Goal: Information Seeking & Learning: Find specific page/section

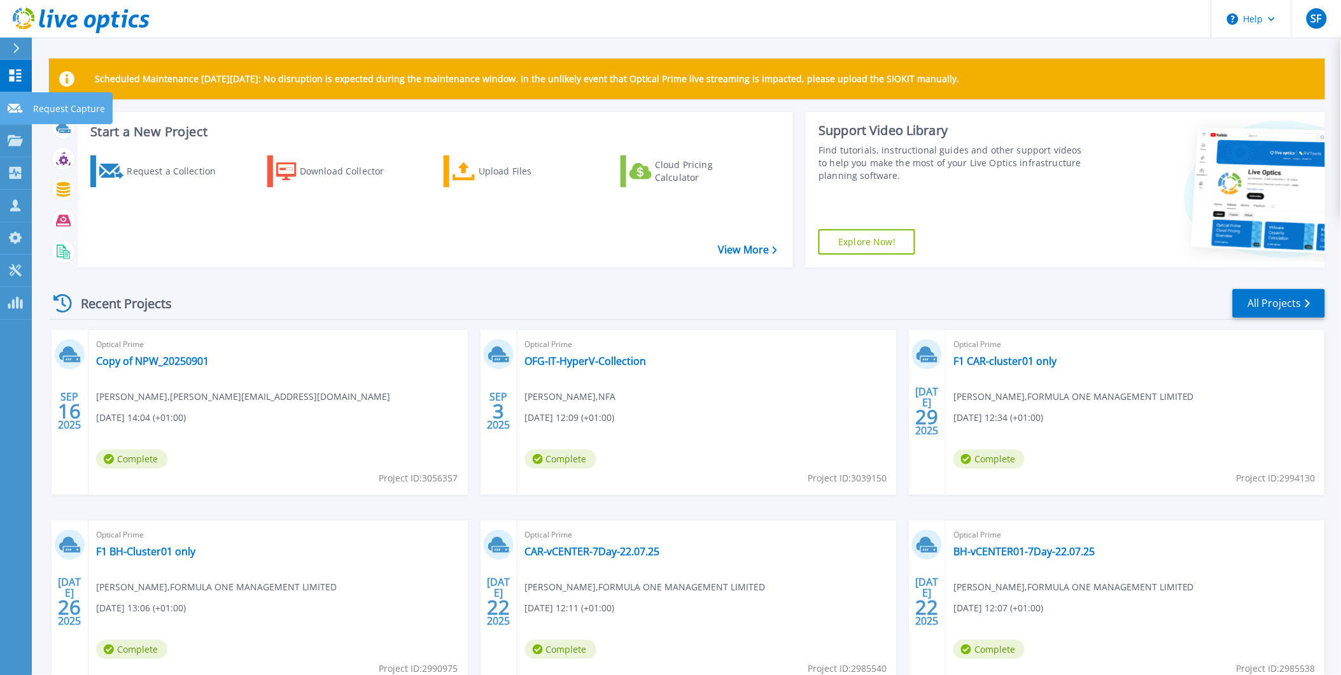
click at [25, 106] on link "Request Capture Request Capture" at bounding box center [16, 108] width 32 height 32
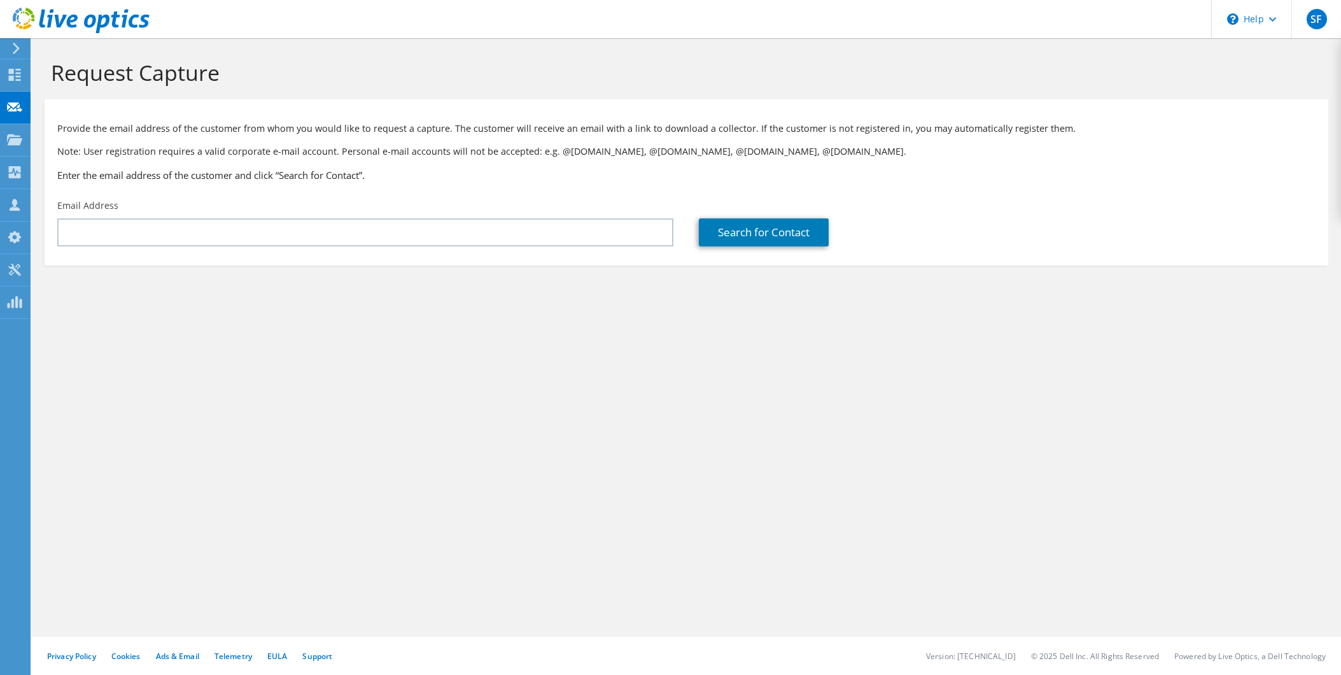
click at [49, 134] on div "Provide the email address of the customer from whom you would like to request a…" at bounding box center [687, 149] width 1284 height 87
click at [46, 144] on div "Projects" at bounding box center [60, 140] width 61 height 32
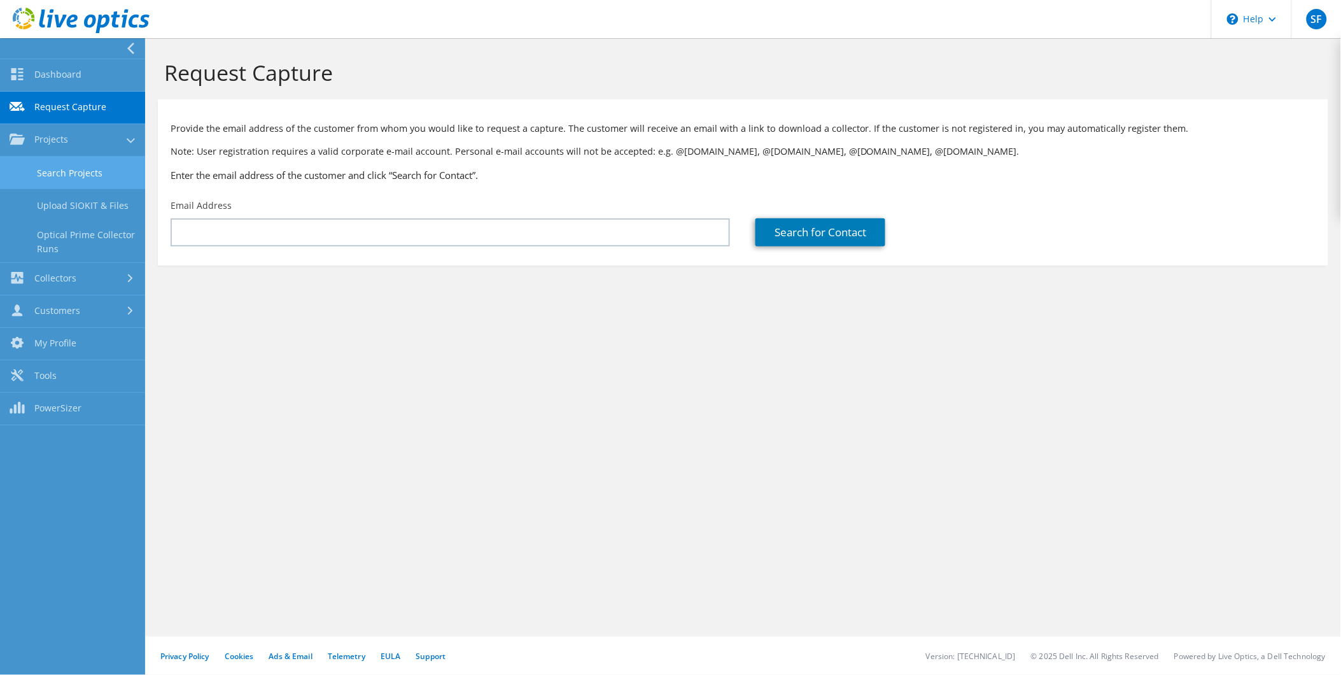
click at [97, 174] on link "Search Projects" at bounding box center [72, 173] width 145 height 32
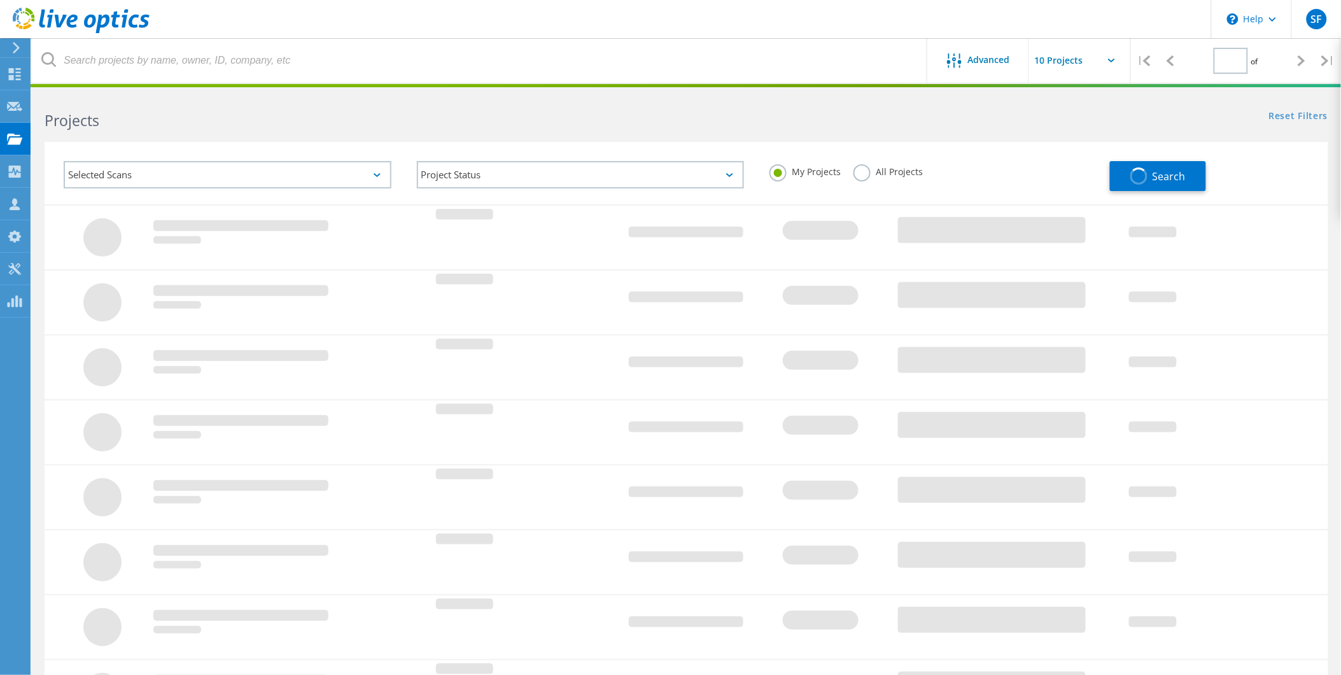
type input "1"
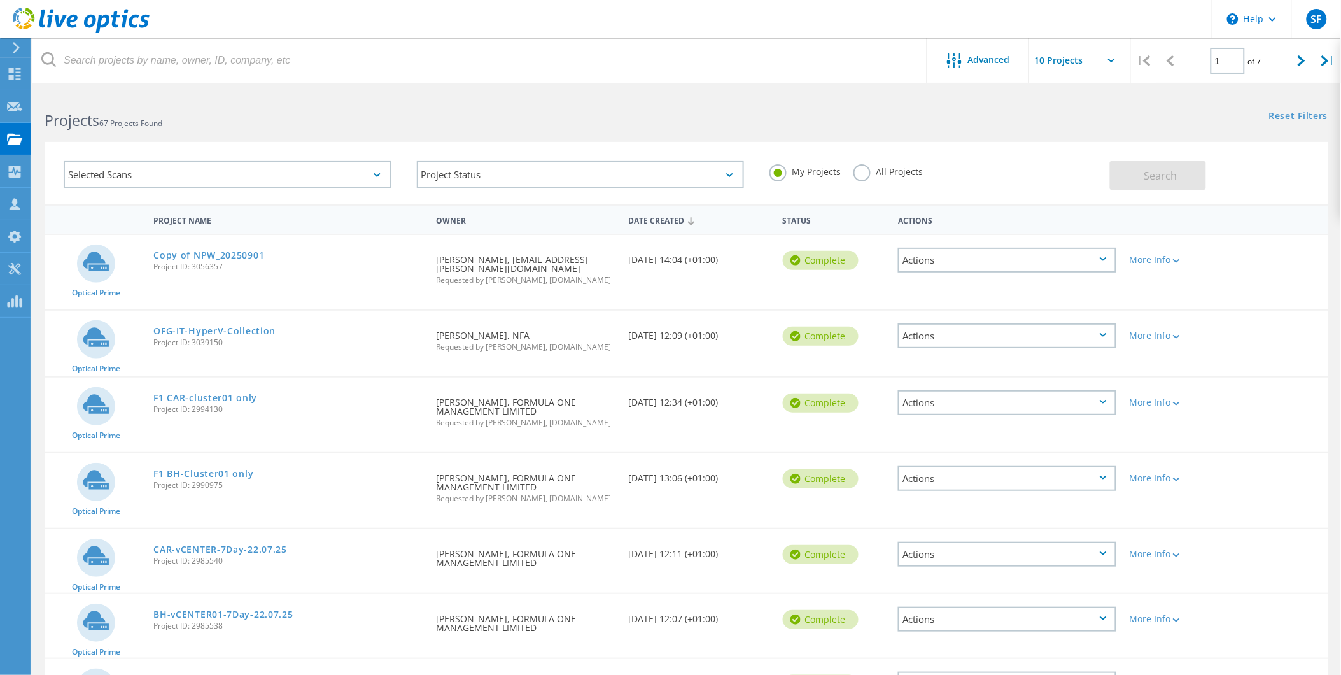
click at [866, 167] on label "All Projects" at bounding box center [888, 170] width 69 height 12
click at [0, 0] on input "All Projects" at bounding box center [0, 0] width 0 height 0
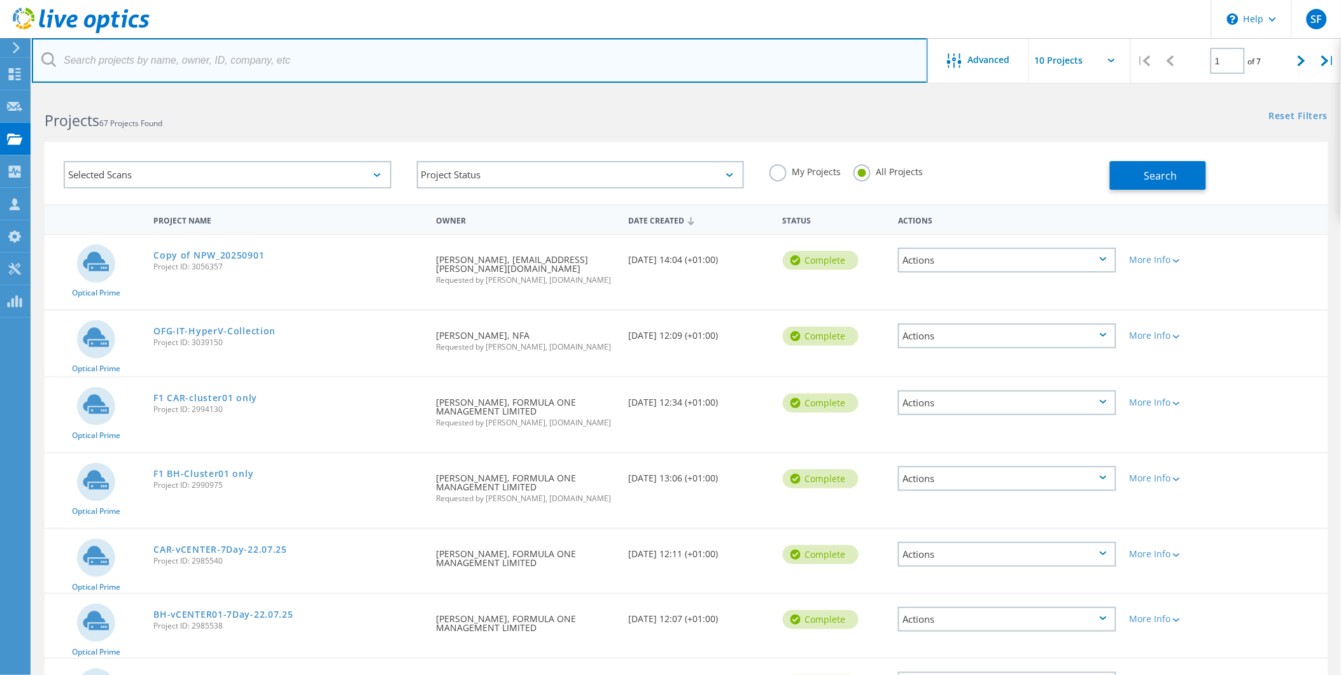
click at [629, 50] on input "text" at bounding box center [480, 60] width 896 height 45
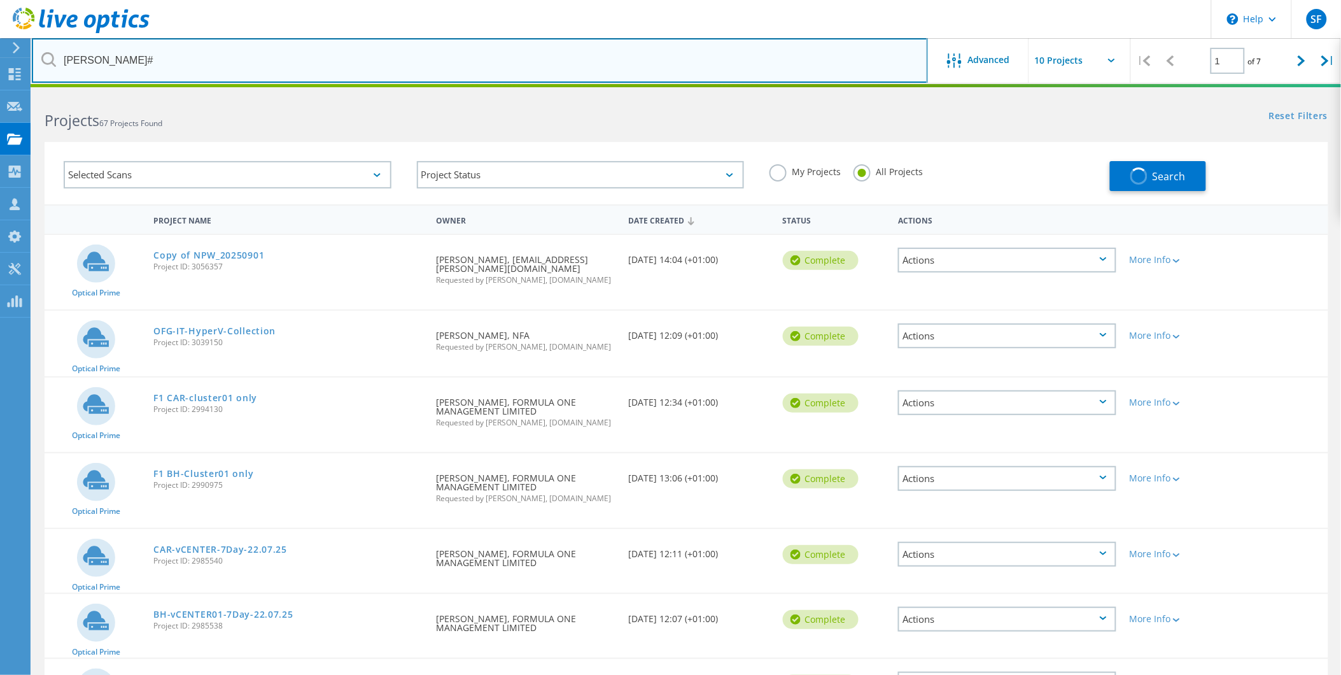
type input "WANO"
